Goal: Book appointment/travel/reservation

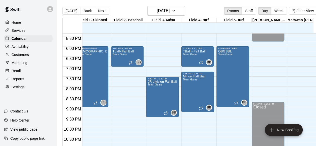
scroll to position [0, 7]
click at [176, 10] on icon "button" at bounding box center [174, 11] width 4 height 6
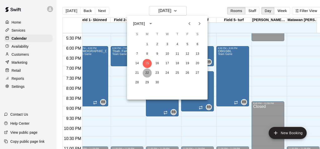
click at [147, 73] on button "22" at bounding box center [147, 73] width 9 height 9
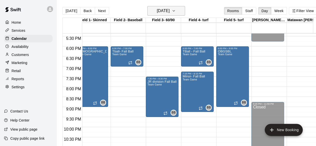
click at [176, 11] on icon "button" at bounding box center [174, 11] width 4 height 6
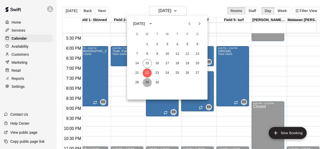
click at [148, 81] on button "29" at bounding box center [147, 82] width 9 height 9
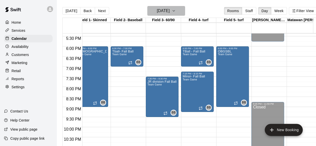
click at [176, 12] on icon "button" at bounding box center [174, 11] width 4 height 6
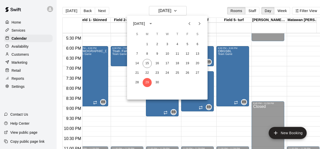
click at [200, 24] on icon "Next month" at bounding box center [200, 23] width 2 height 3
click at [148, 53] on button "6" at bounding box center [147, 54] width 9 height 9
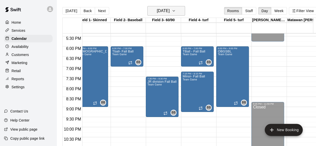
click at [176, 11] on icon "button" at bounding box center [174, 11] width 4 height 6
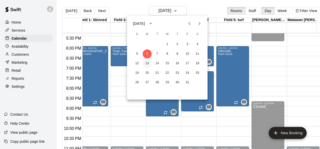
click at [147, 64] on button "13" at bounding box center [147, 63] width 9 height 9
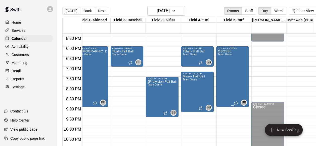
click at [221, 63] on div "OBGSBL Team Game" at bounding box center [225, 123] width 14 height 146
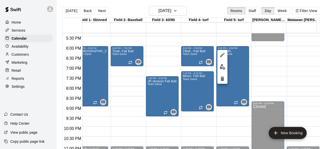
click at [151, 46] on div at bounding box center [160, 74] width 320 height 149
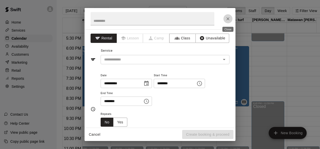
click at [227, 21] on icon "Close" at bounding box center [227, 18] width 5 height 5
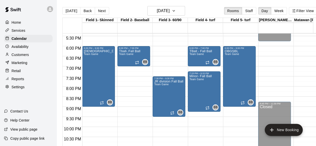
scroll to position [349, 0]
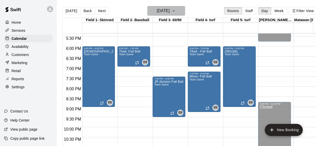
click at [176, 13] on icon "button" at bounding box center [174, 11] width 4 height 6
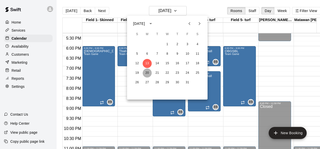
click at [147, 75] on button "20" at bounding box center [147, 73] width 9 height 9
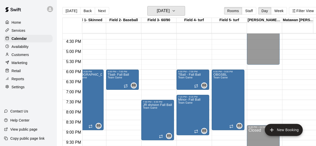
scroll to position [0, 0]
